Goal: Task Accomplishment & Management: Use online tool/utility

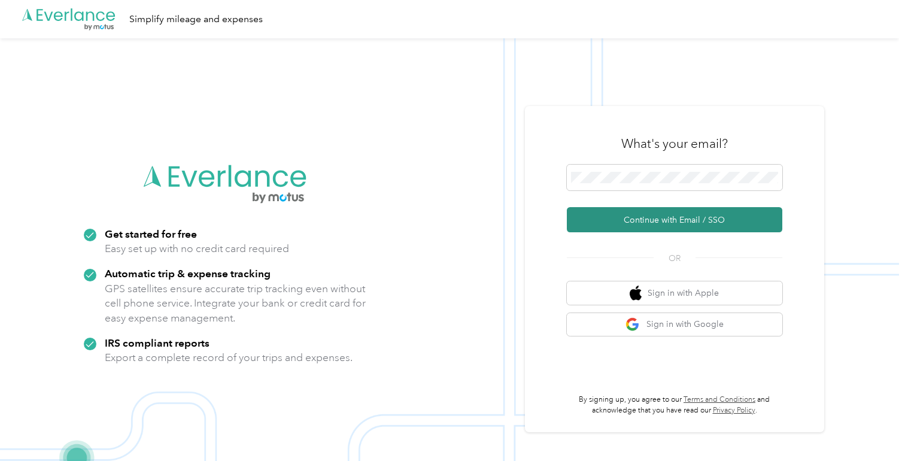
click at [681, 220] on button "Continue with Email / SSO" at bounding box center [675, 219] width 216 height 25
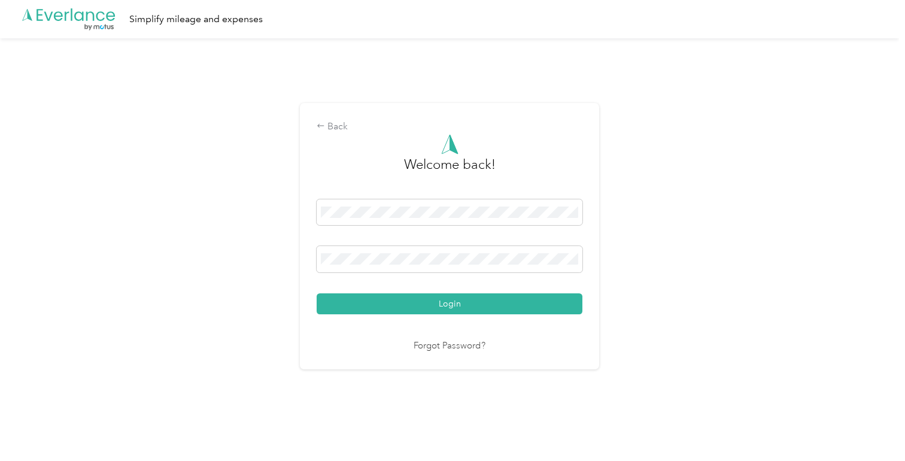
click at [453, 303] on button "Login" at bounding box center [450, 303] width 266 height 21
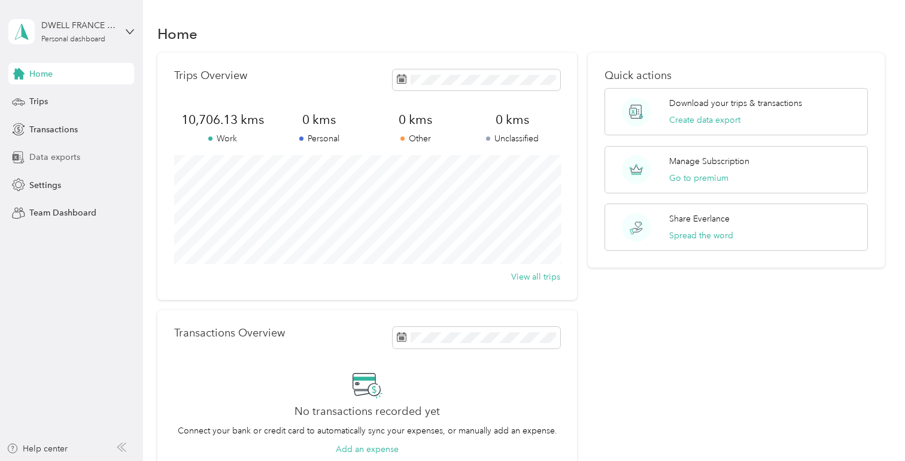
click at [44, 154] on span "Data exports" at bounding box center [54, 157] width 51 height 13
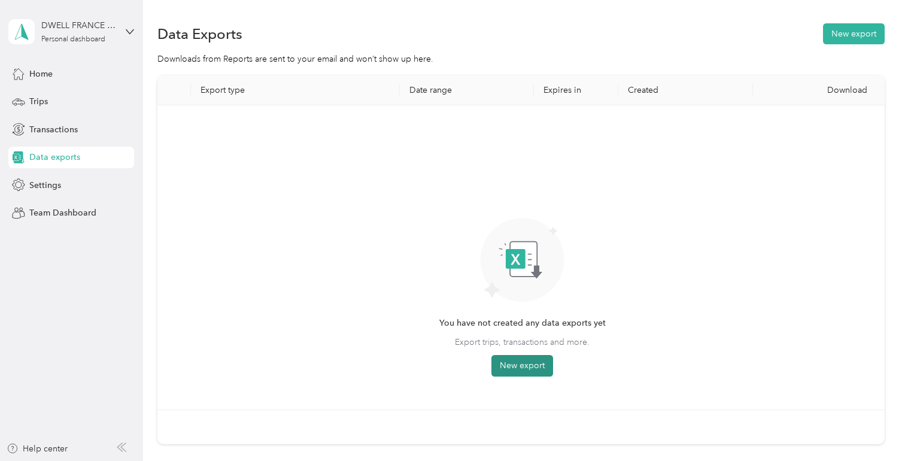
click at [516, 362] on button "New export" at bounding box center [523, 366] width 62 height 22
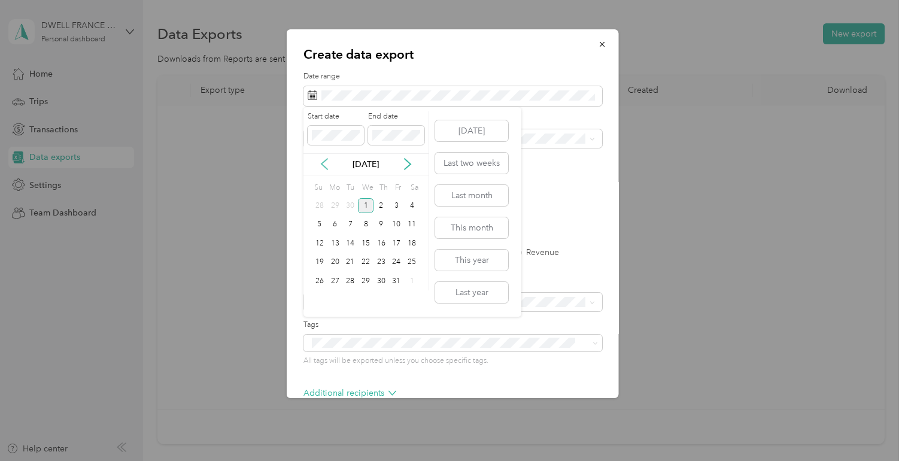
click at [322, 164] on icon at bounding box center [325, 164] width 6 height 11
click at [334, 205] on div "1" at bounding box center [336, 205] width 16 height 15
click at [349, 280] on div "30" at bounding box center [351, 281] width 16 height 15
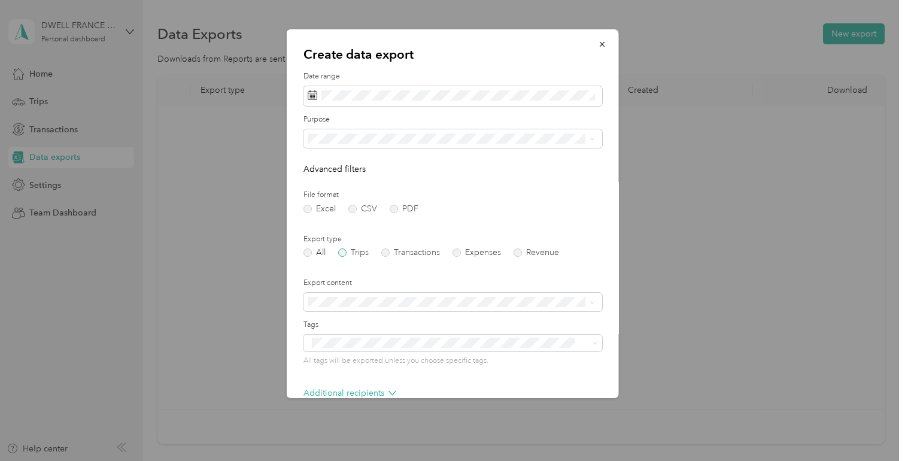
click at [342, 253] on label "Trips" at bounding box center [353, 252] width 31 height 8
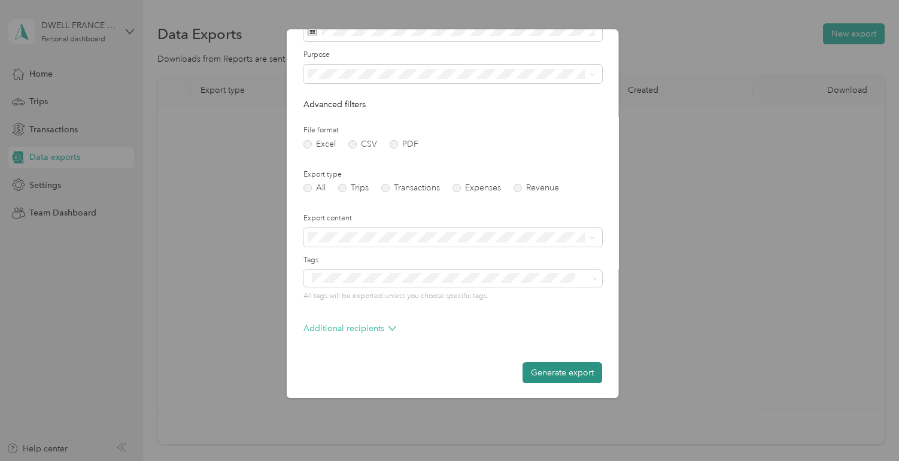
click at [557, 372] on button "Generate export" at bounding box center [563, 372] width 80 height 21
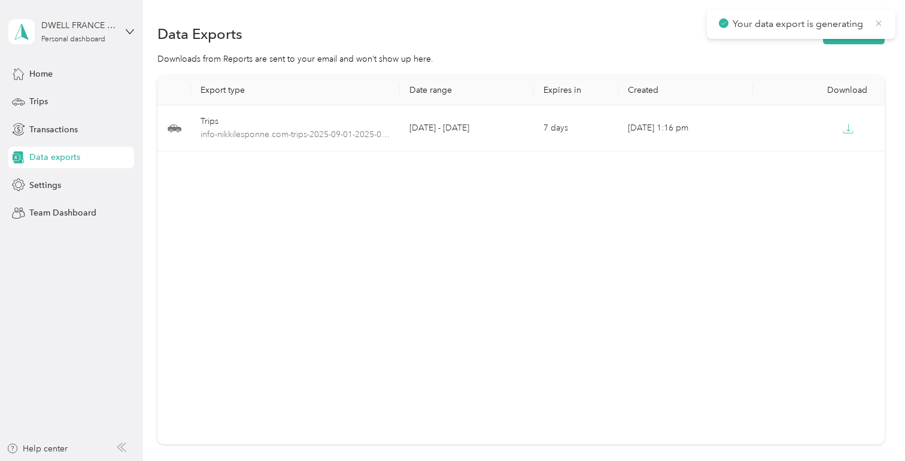
click at [878, 20] on icon at bounding box center [879, 23] width 10 height 11
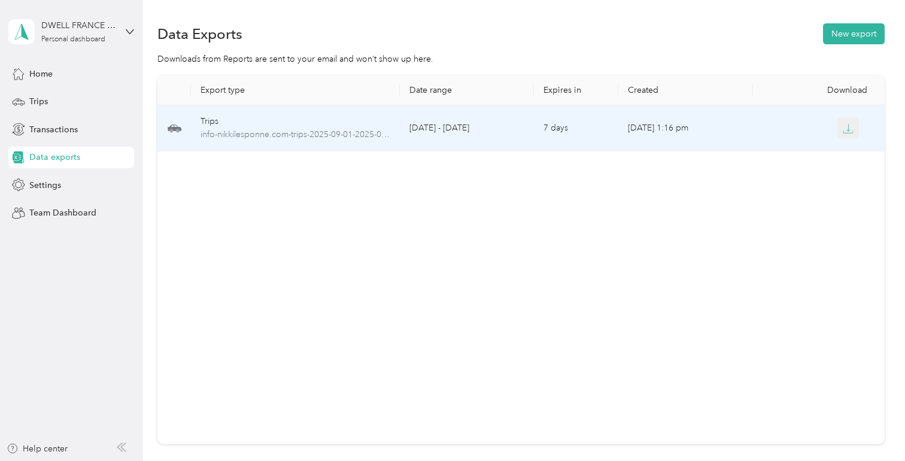
click at [848, 128] on icon "button" at bounding box center [848, 128] width 11 height 11
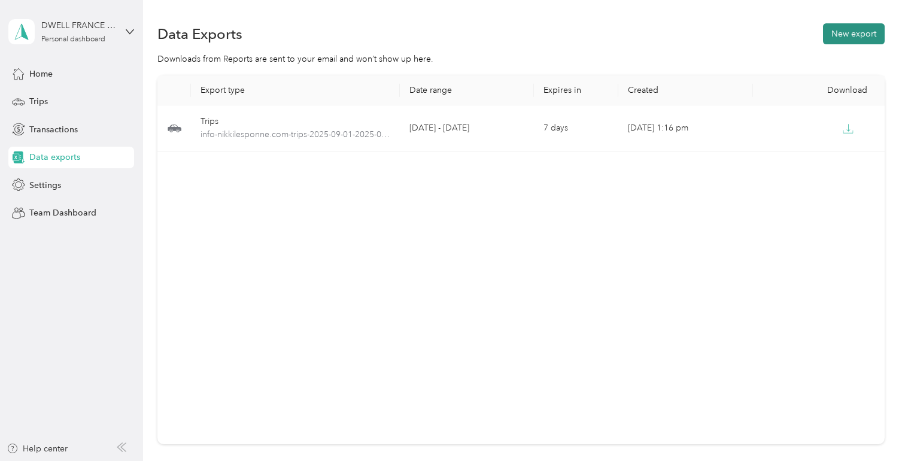
click at [846, 35] on button "New export" at bounding box center [854, 33] width 62 height 21
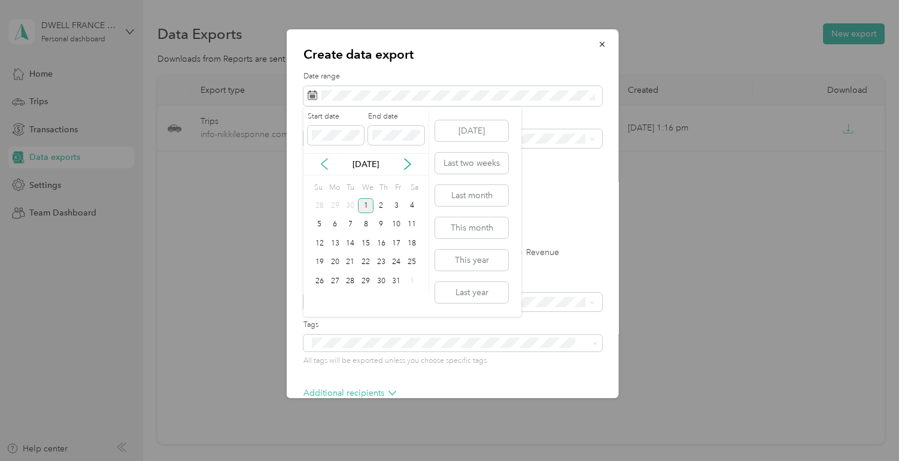
click at [325, 165] on icon at bounding box center [325, 164] width 12 height 12
click at [333, 202] on div "1" at bounding box center [336, 205] width 16 height 15
click at [351, 279] on div "30" at bounding box center [351, 281] width 16 height 15
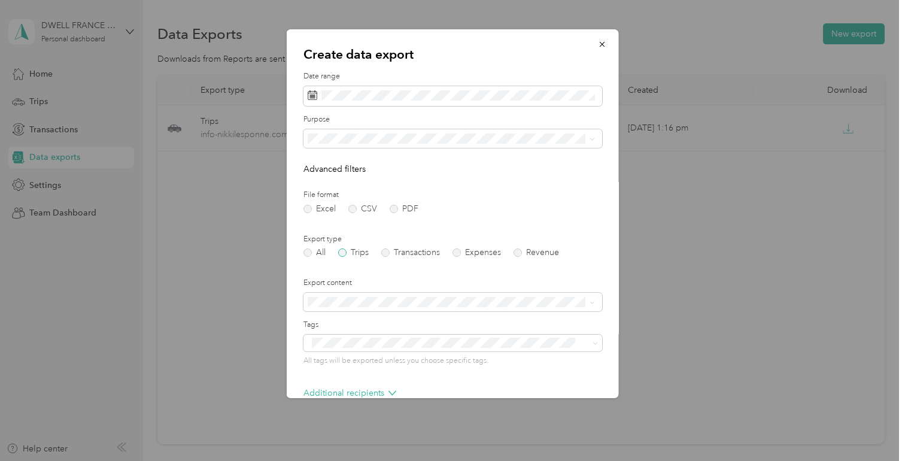
click at [344, 251] on label "Trips" at bounding box center [353, 252] width 31 height 8
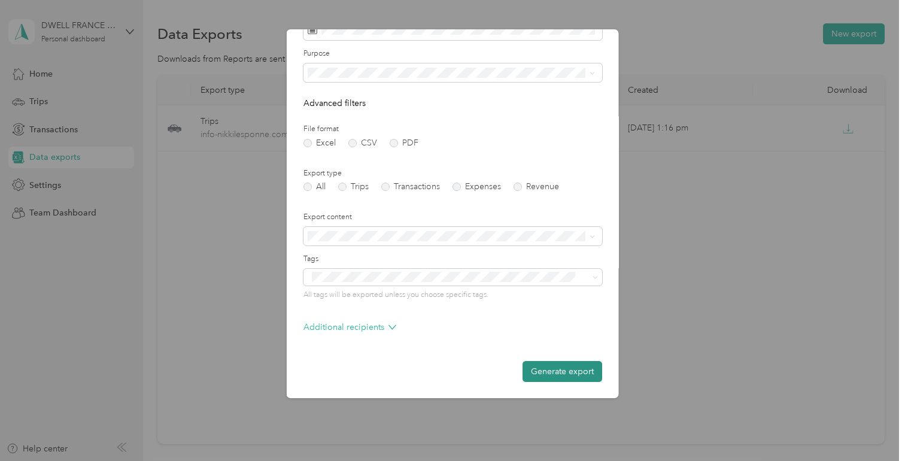
scroll to position [65, 0]
click at [561, 377] on button "Generate export" at bounding box center [563, 372] width 80 height 21
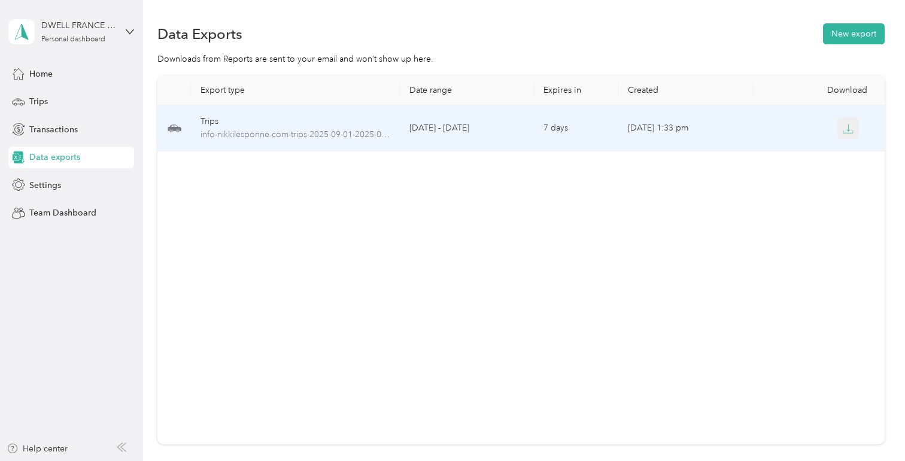
click at [853, 135] on button "button" at bounding box center [849, 128] width 22 height 22
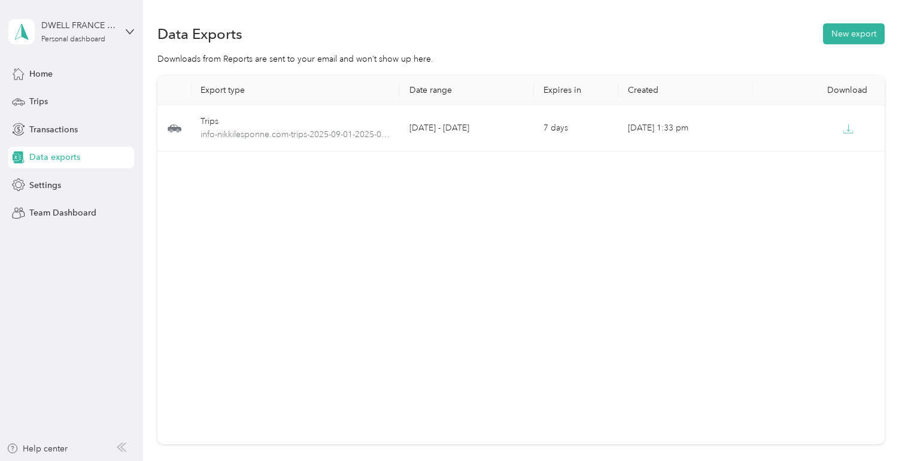
click at [592, 277] on div "Export type Date range Expires in Created Download Trips info-nikkilesponne.com…" at bounding box center [520, 259] width 727 height 369
click at [853, 37] on button "New export" at bounding box center [854, 33] width 62 height 21
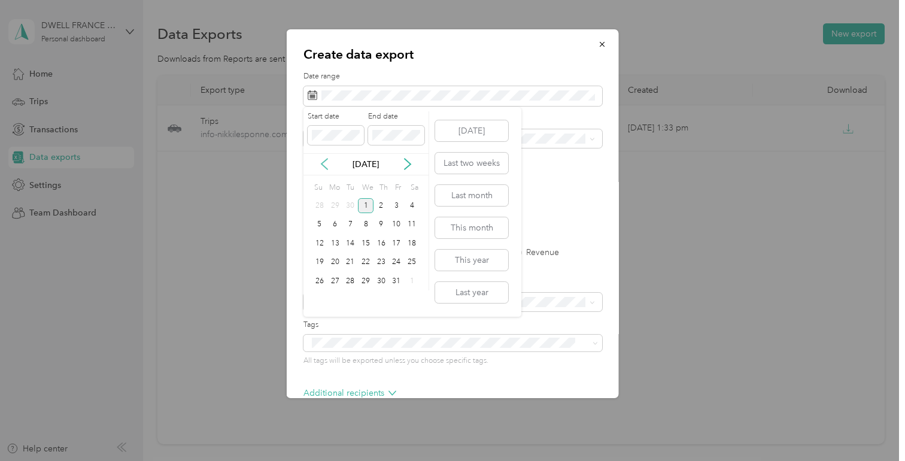
click at [329, 163] on icon at bounding box center [325, 164] width 12 height 12
click at [335, 206] on div "1" at bounding box center [336, 205] width 16 height 15
click at [350, 282] on div "30" at bounding box center [351, 281] width 16 height 15
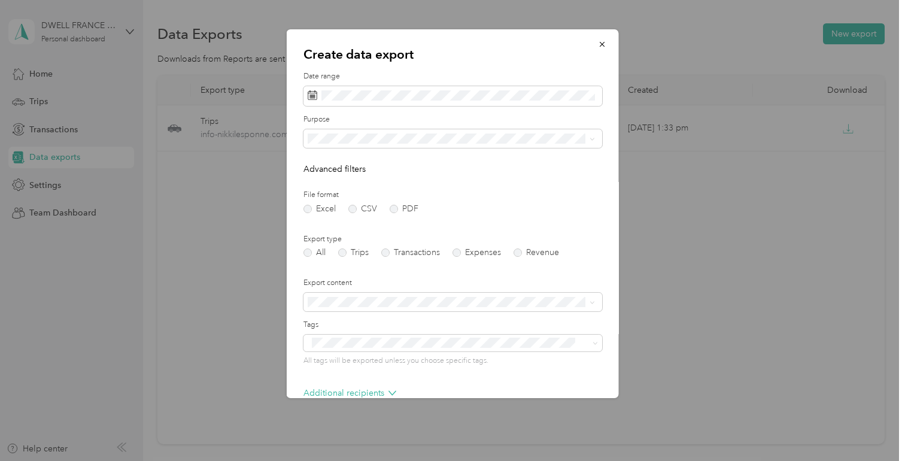
click at [343, 258] on form "Date range Purpose Advanced filters File format Excel CSV PDF Export type All T…" at bounding box center [453, 259] width 299 height 377
click at [343, 254] on label "Trips" at bounding box center [353, 252] width 31 height 8
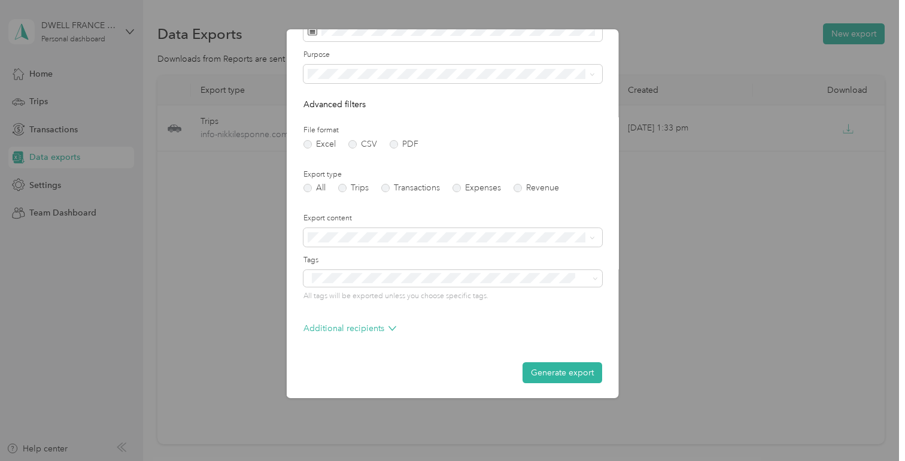
scroll to position [0, 0]
click at [551, 375] on button "Generate export" at bounding box center [563, 372] width 80 height 21
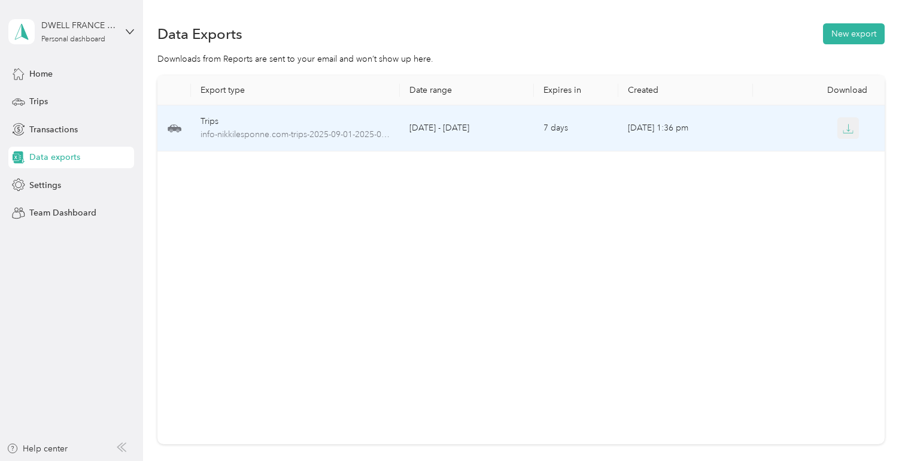
click at [850, 132] on icon "button" at bounding box center [848, 128] width 11 height 11
